Goal: Information Seeking & Learning: Understand process/instructions

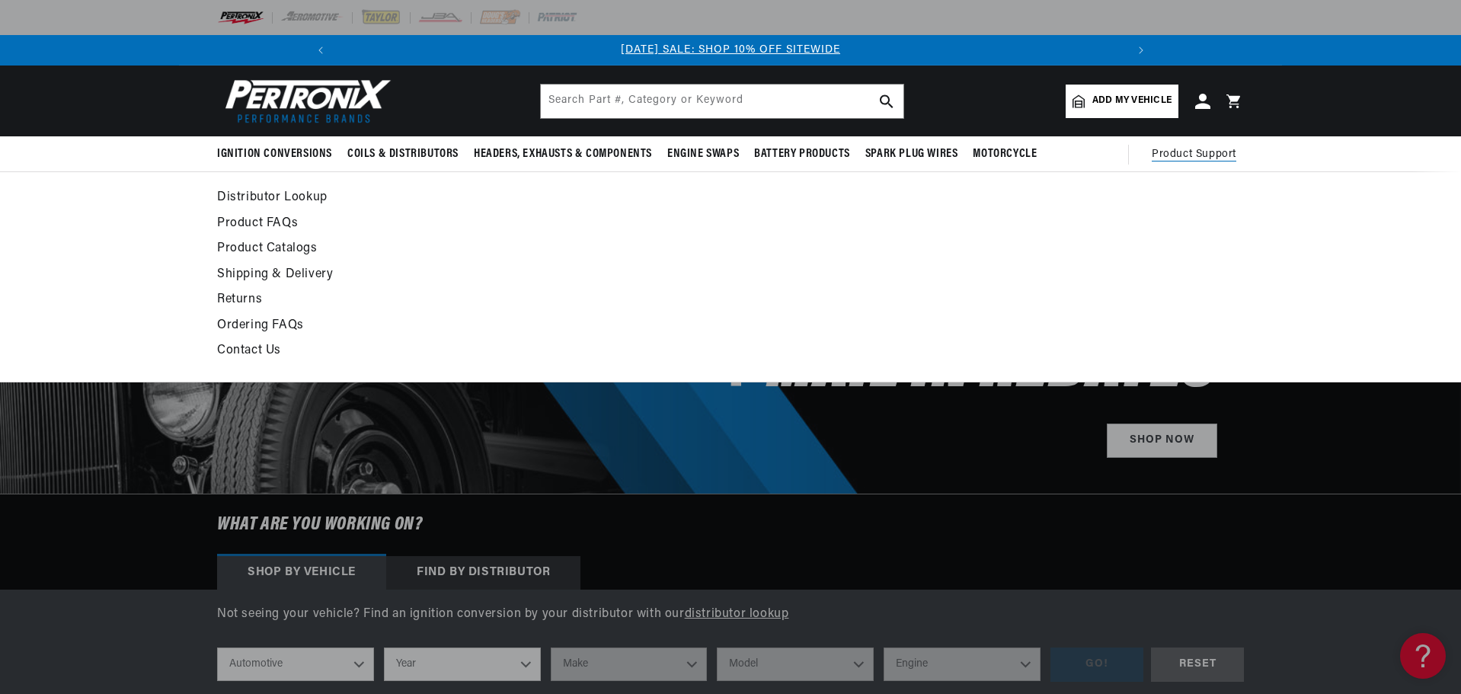
click at [1179, 146] on span "Product Support" at bounding box center [1193, 154] width 85 height 17
click at [1176, 155] on span "Product Support" at bounding box center [1193, 154] width 85 height 17
click at [253, 349] on link "Contact Us" at bounding box center [591, 350] width 749 height 21
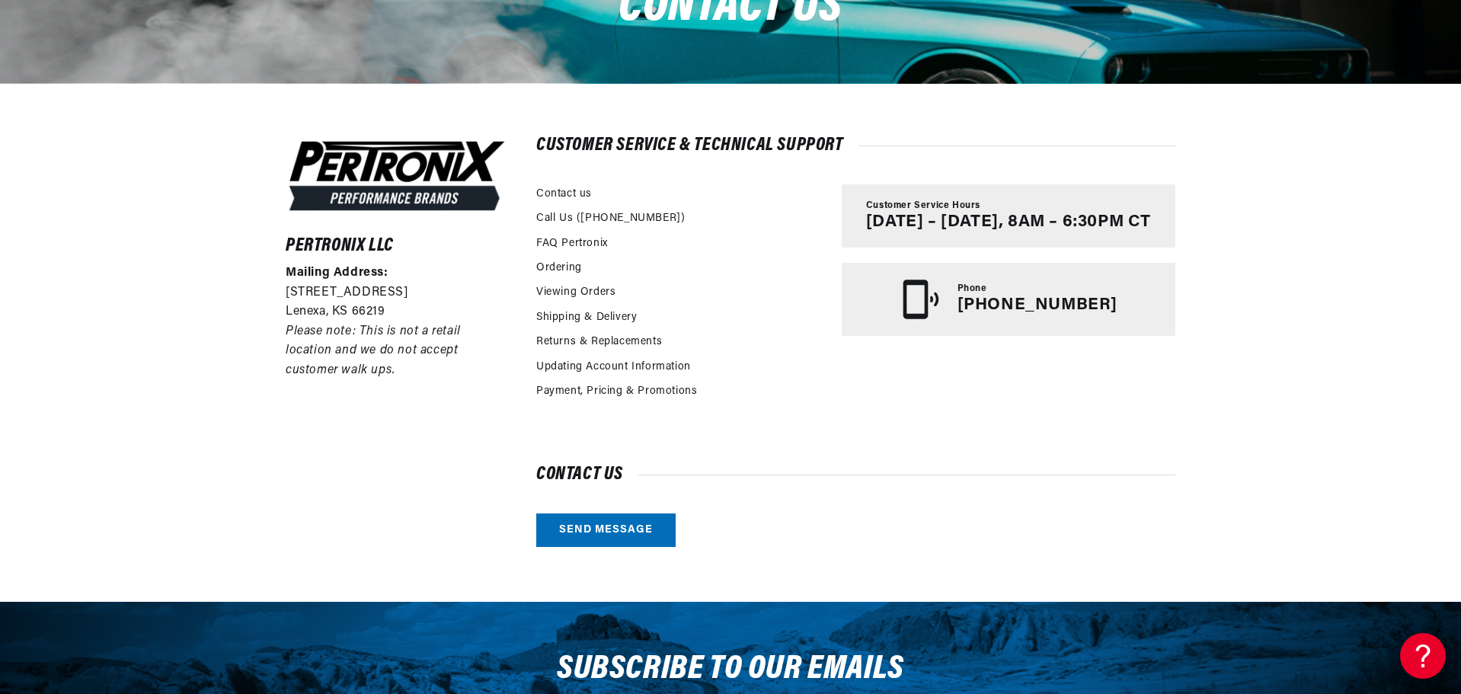
scroll to position [305, 0]
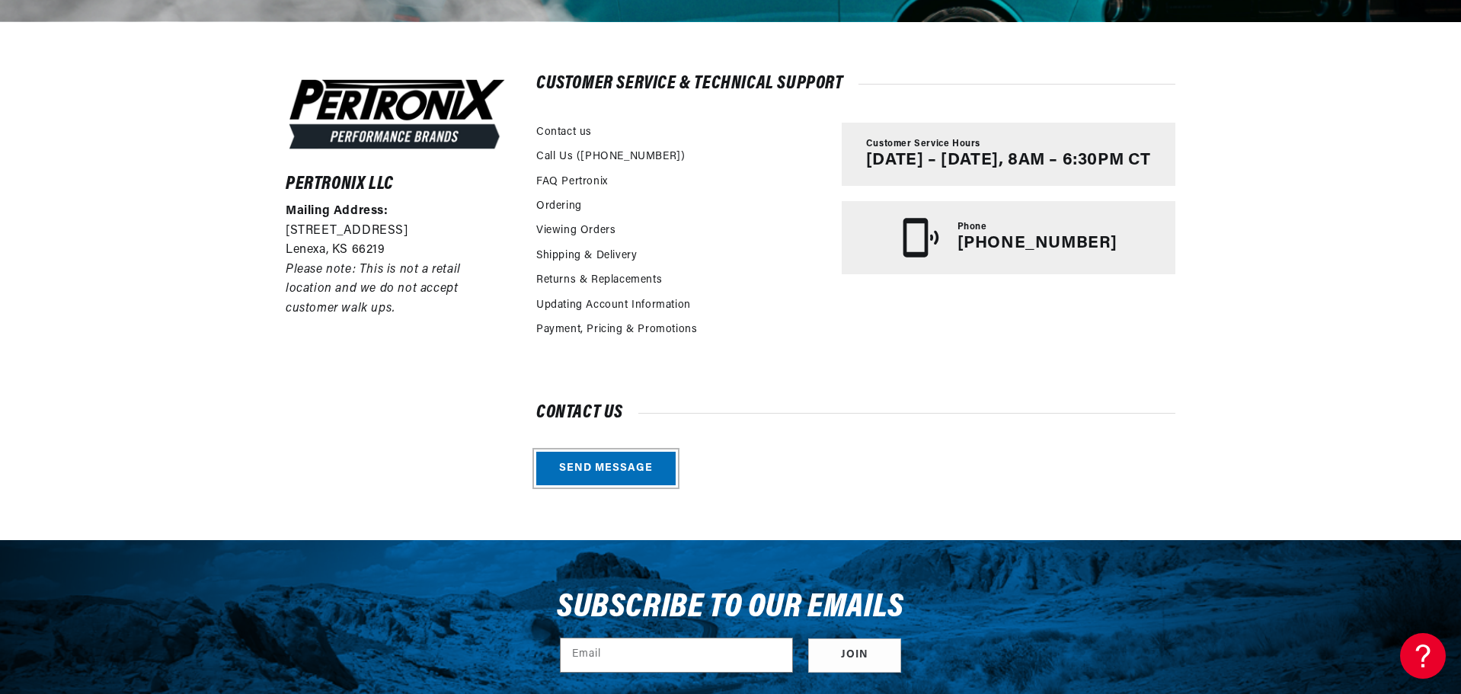
click at [599, 467] on link "Send message" at bounding box center [605, 469] width 139 height 34
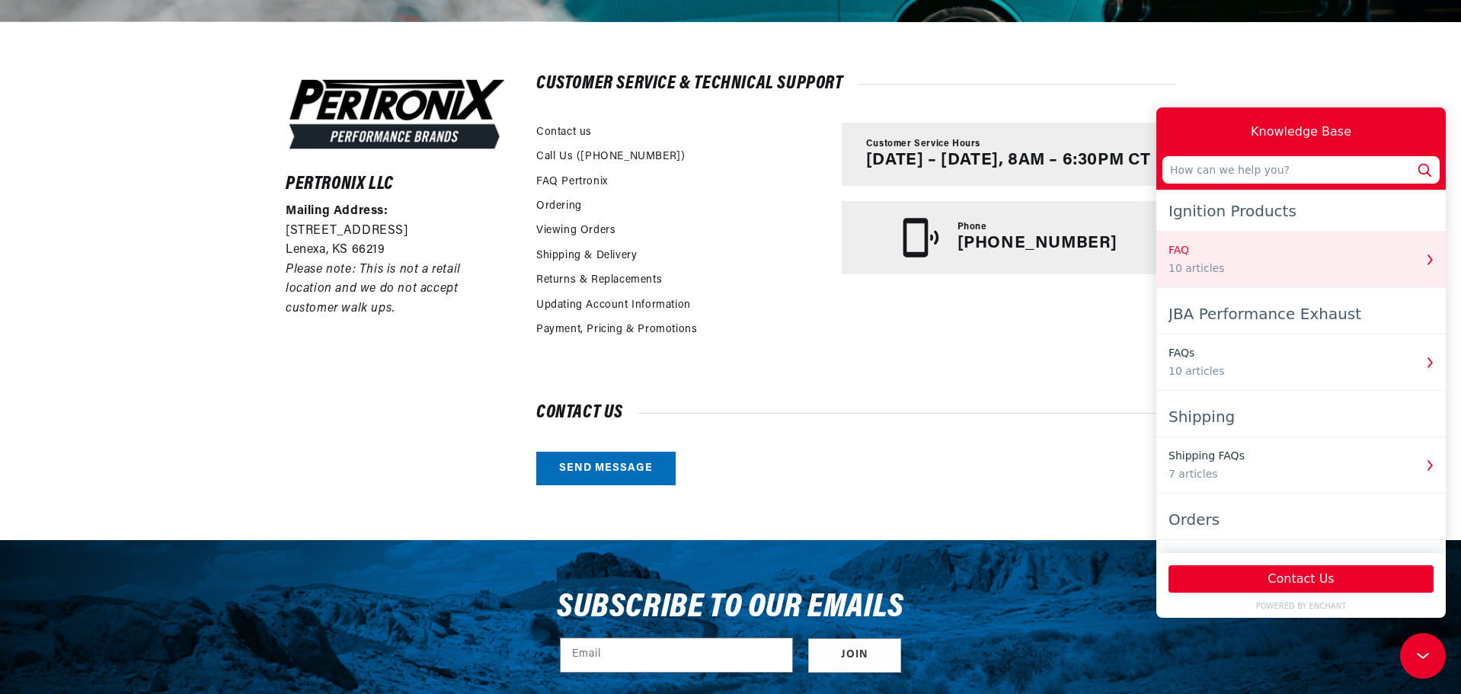
scroll to position [0, 1628]
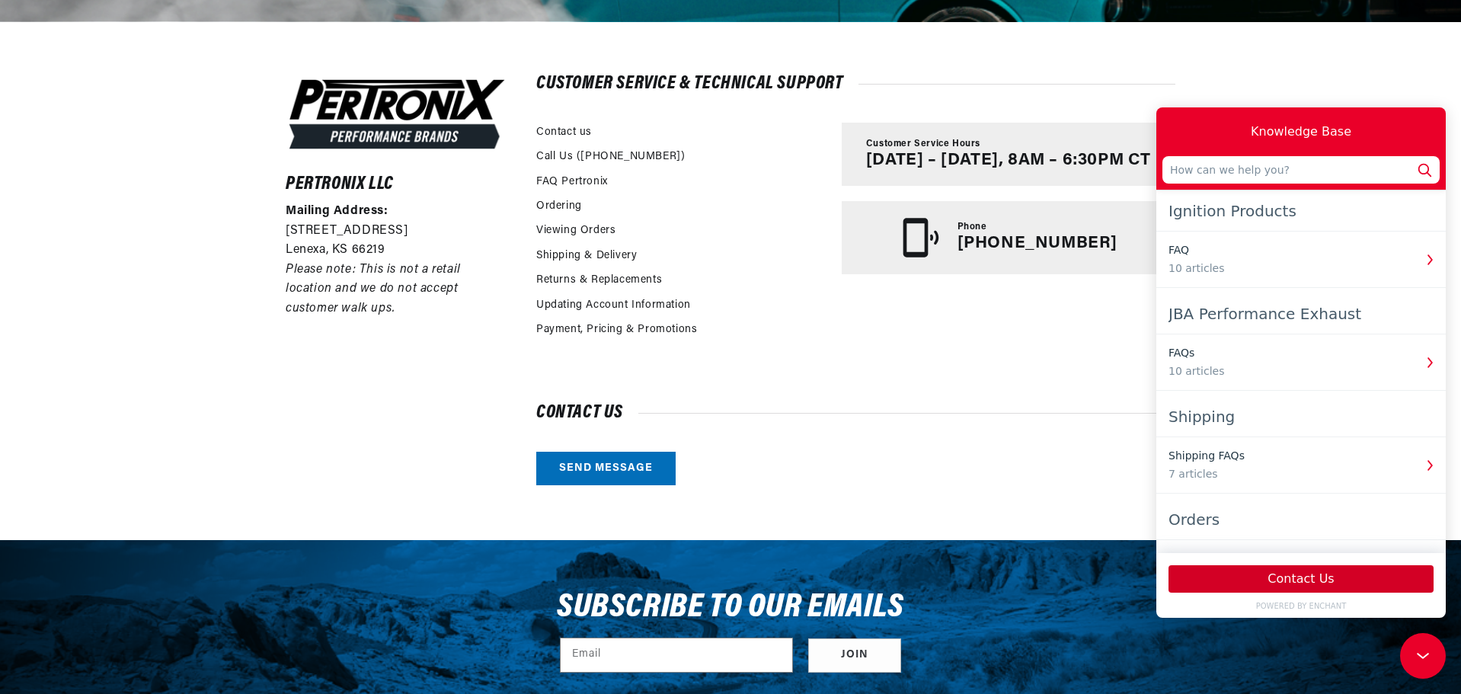
click at [1297, 575] on button "Contact Us" at bounding box center [1300, 578] width 265 height 27
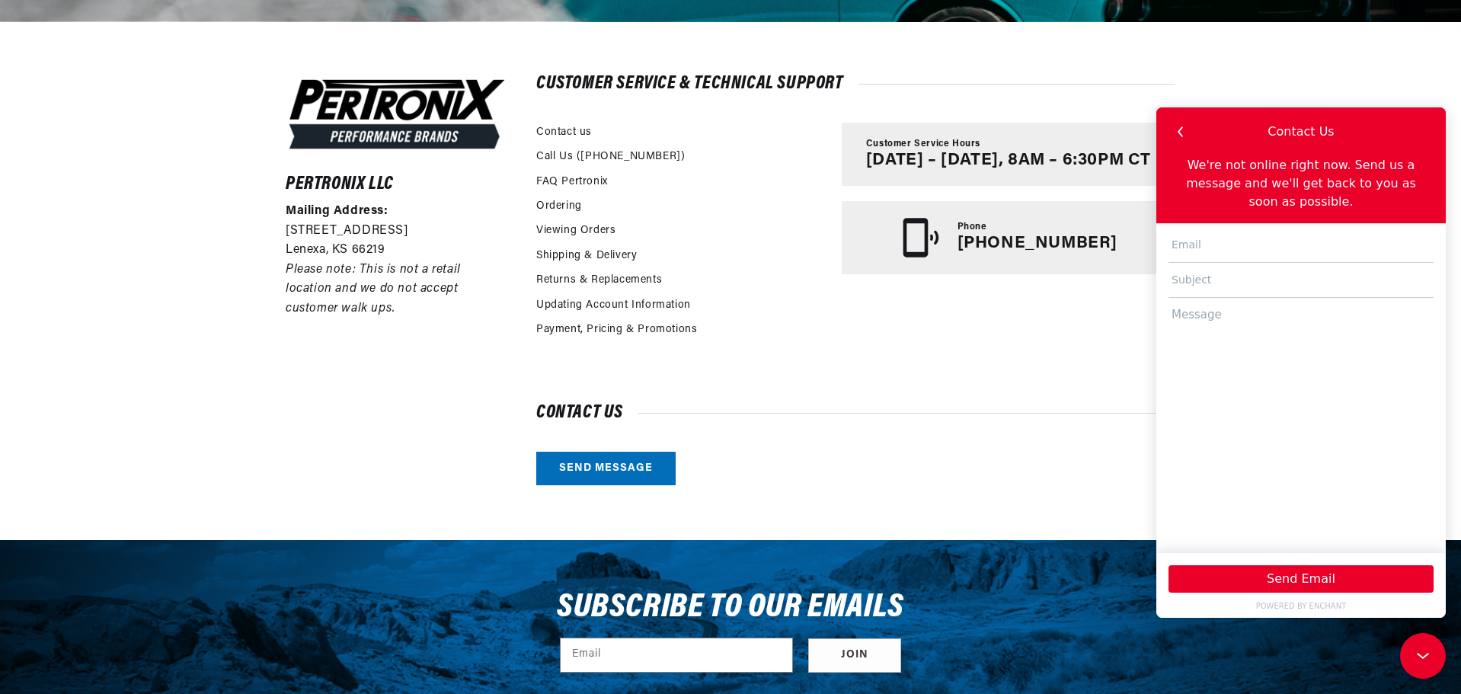
scroll to position [0, 0]
click at [1219, 228] on input "text" at bounding box center [1300, 245] width 265 height 35
click at [113, 238] on div "Pertronix LLC Mailing Address: [STREET_ADDRESS] Please note: This is not a reta…" at bounding box center [730, 280] width 1461 height 519
click at [578, 181] on link "FAQ Pertronix" at bounding box center [572, 182] width 72 height 17
click at [614, 276] on link "Returns & Replacements" at bounding box center [599, 280] width 126 height 17
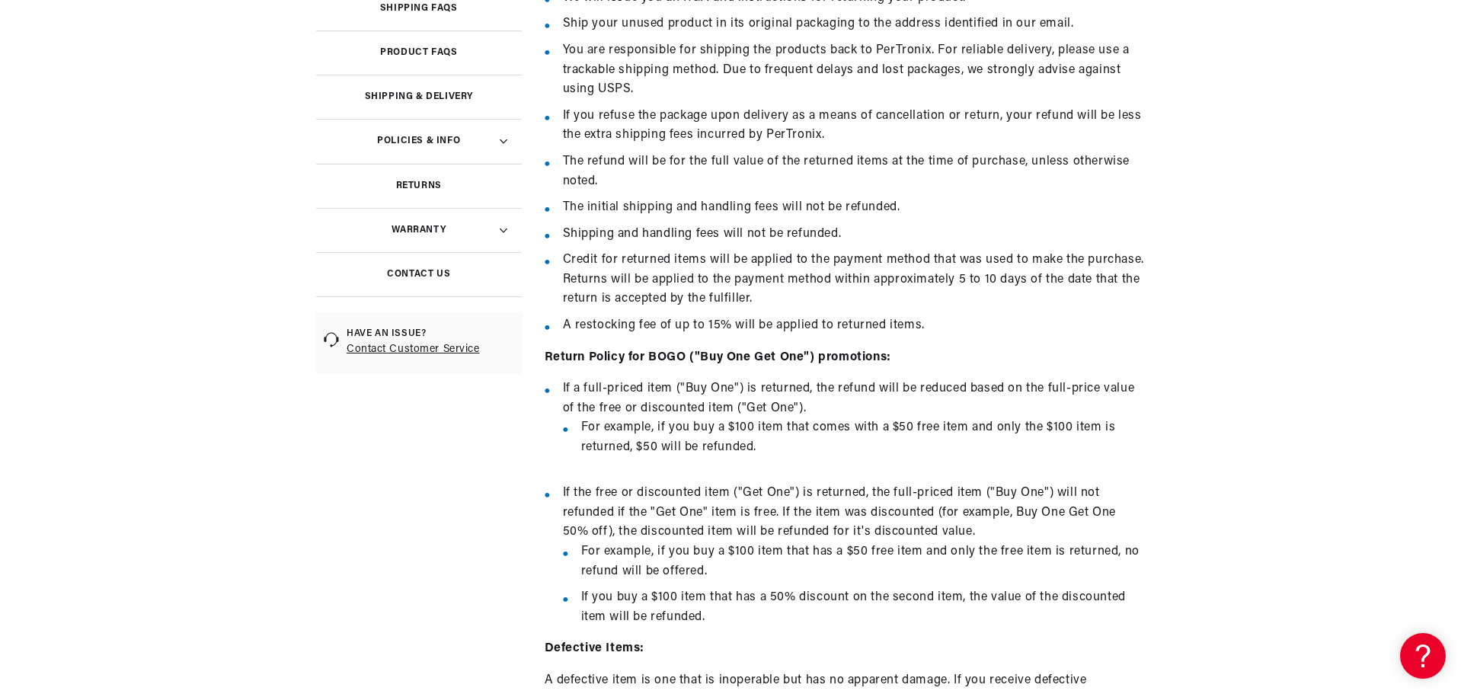
scroll to position [457, 0]
click at [689, 150] on ul "Call PerTronix to initiate a return at (913) 808-2376. We will issue you an RGA…" at bounding box center [844, 148] width 601 height 374
click at [688, 231] on li "Shipping and handling fees will not be refunded." at bounding box center [854, 234] width 583 height 20
click at [730, 262] on li "Credit for returned items will be applied to the payment method that was used t…" at bounding box center [854, 279] width 583 height 59
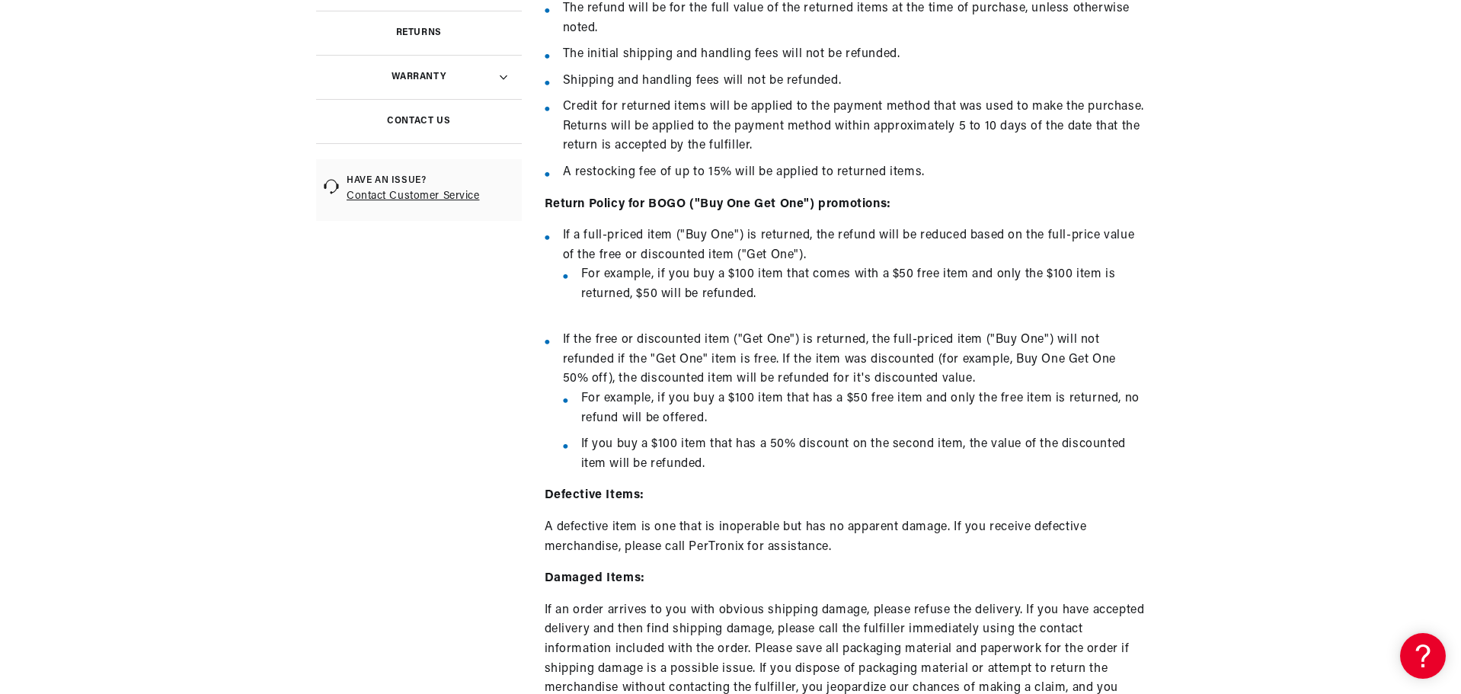
scroll to position [0, 0]
click at [685, 203] on strong "Return Policy for BOGO ("Buy One Get One") promotions:" at bounding box center [717, 204] width 346 height 12
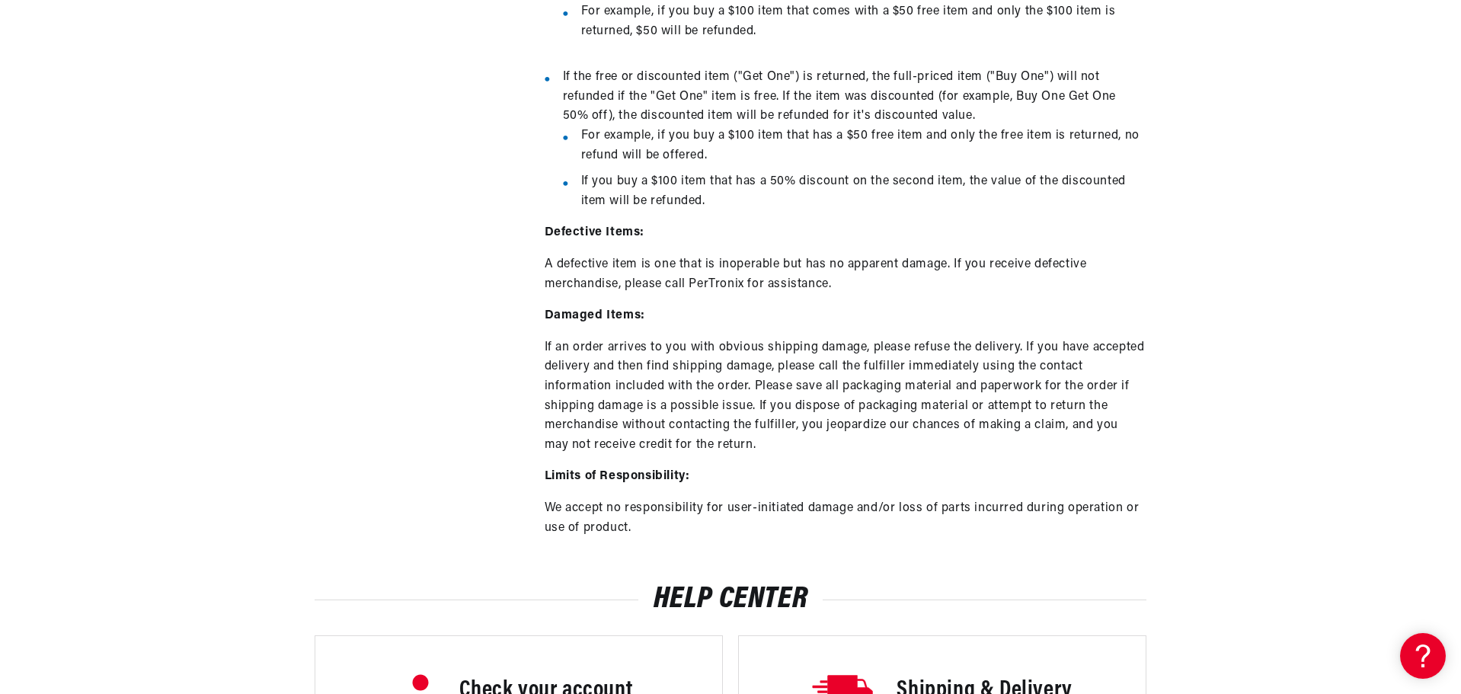
scroll to position [914, 0]
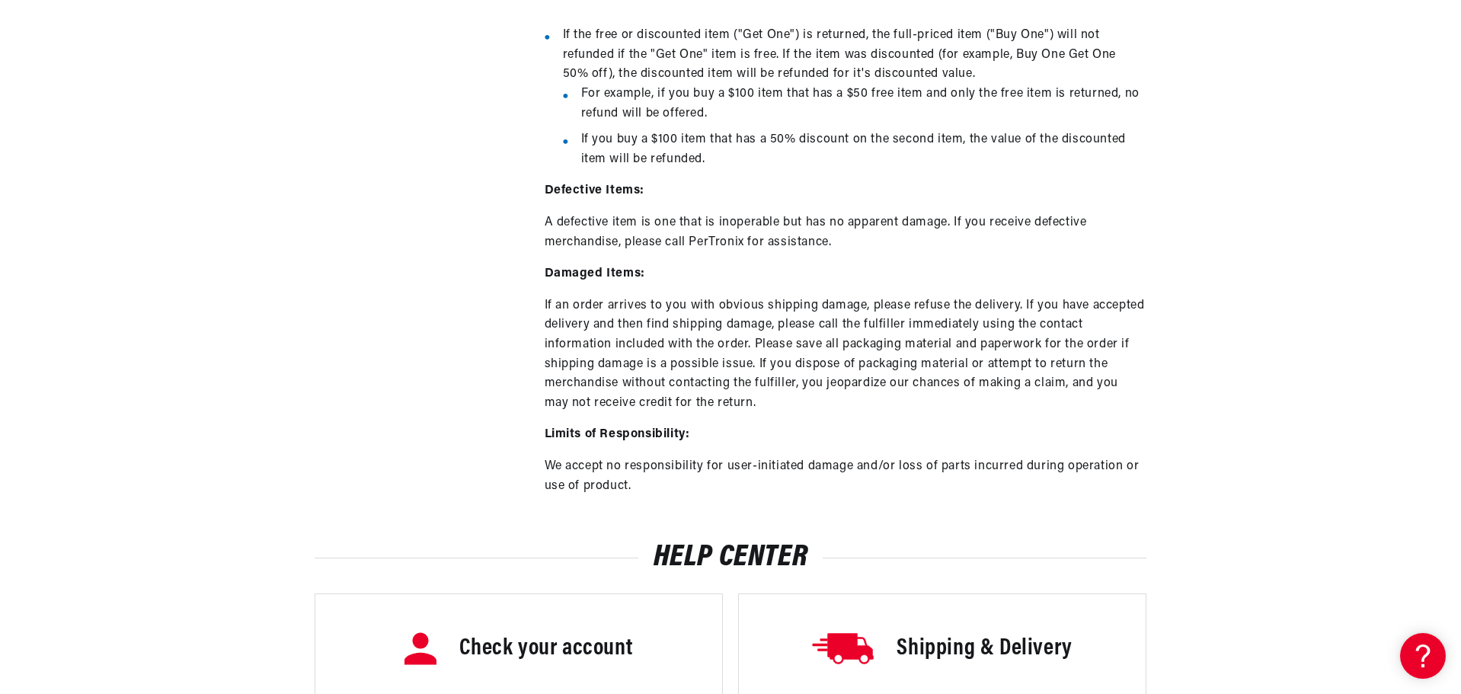
click at [682, 225] on p "A defective item is one that is inoperable but has no apparent damage. If you r…" at bounding box center [844, 232] width 601 height 39
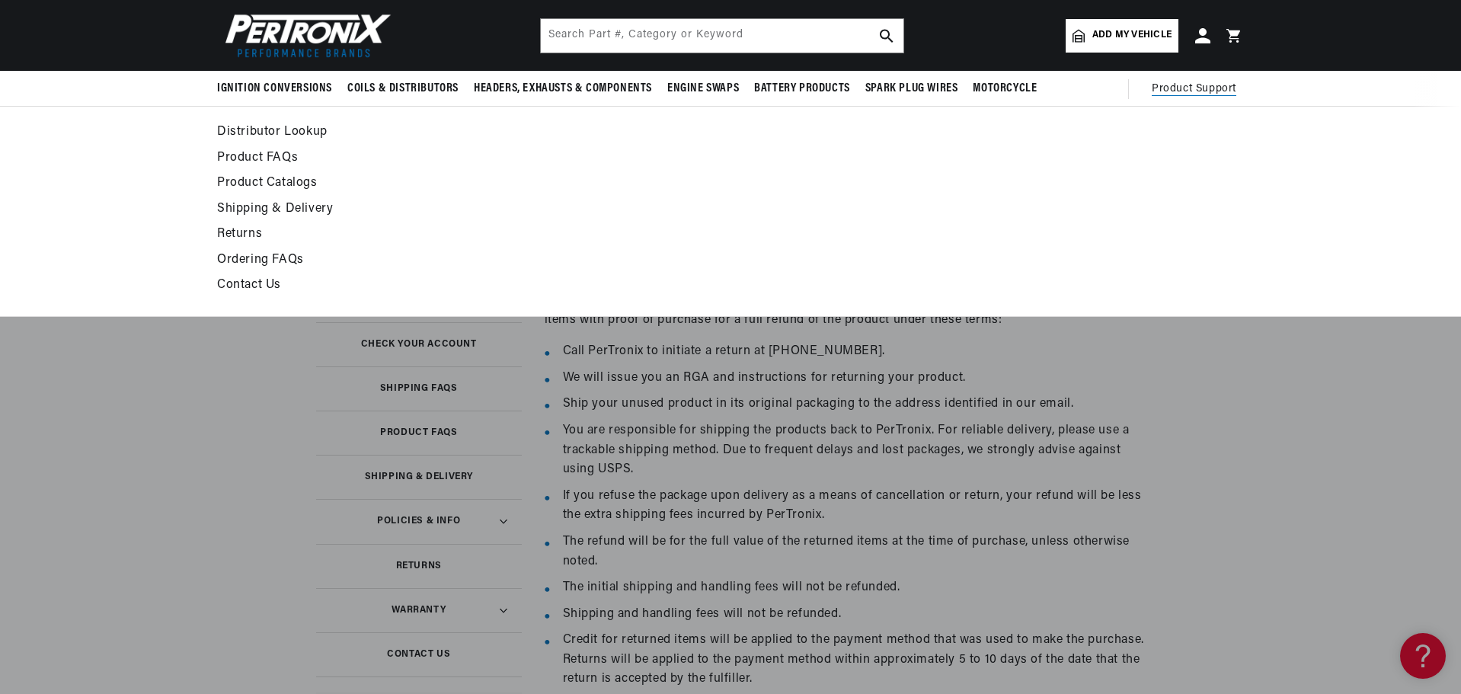
scroll to position [0, 852]
click at [254, 278] on link "Contact Us" at bounding box center [591, 285] width 749 height 21
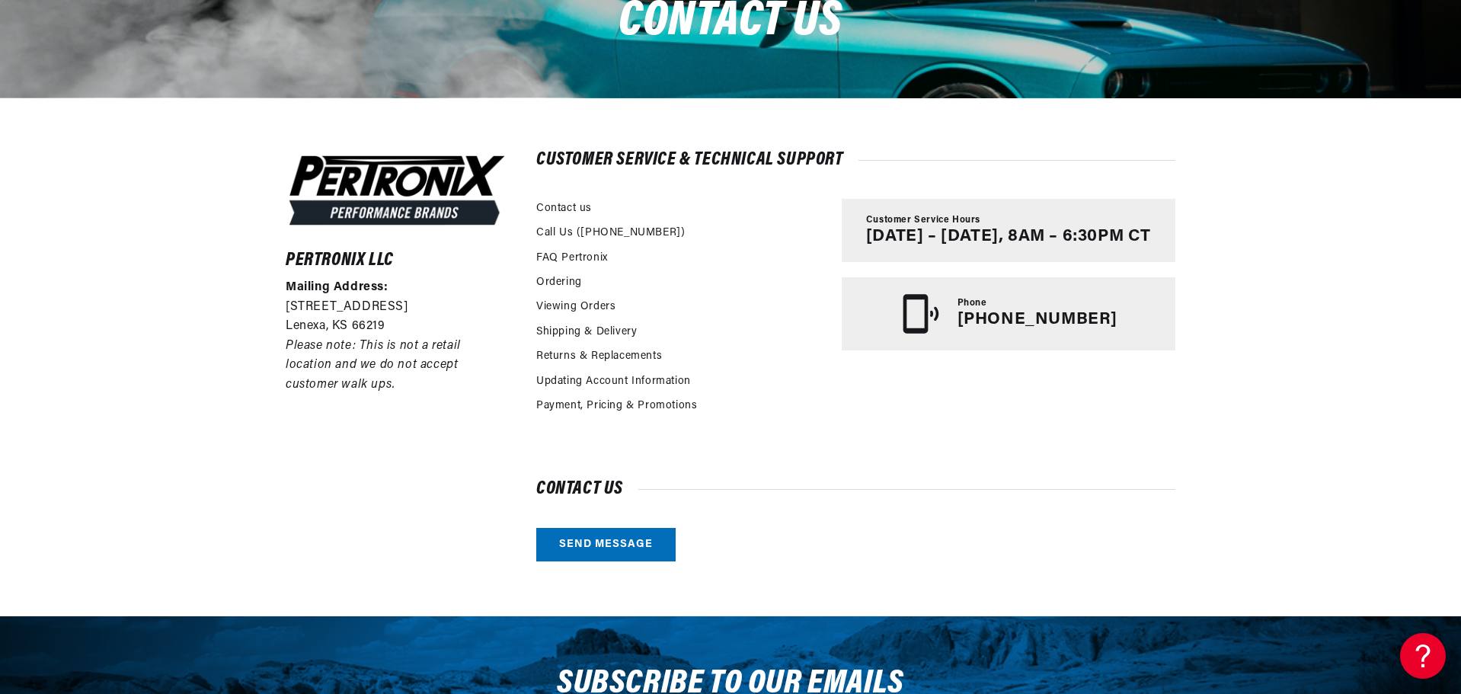
scroll to position [0, 814]
drag, startPoint x: 148, startPoint y: 185, endPoint x: 148, endPoint y: 152, distance: 32.7
click at [149, 185] on div "Pertronix LLC Mailing Address: [STREET_ADDRESS] Please note: This is not a reta…" at bounding box center [730, 356] width 1461 height 519
drag, startPoint x: 110, startPoint y: 3, endPoint x: 0, endPoint y: 164, distance: 195.6
click at [0, 164] on div "Pertronix LLC Mailing Address: [STREET_ADDRESS] Please note: This is not a reta…" at bounding box center [730, 356] width 1461 height 519
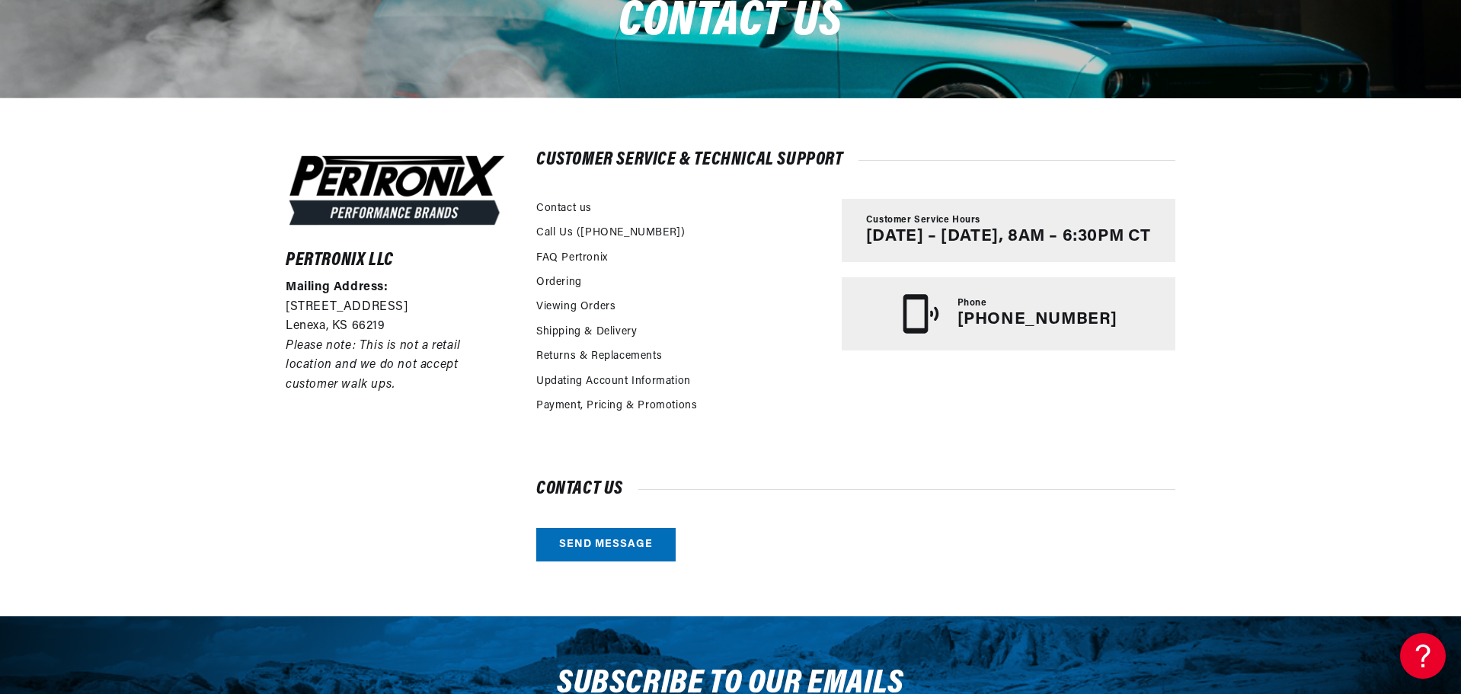
scroll to position [0, 890]
